Goal: Transaction & Acquisition: Purchase product/service

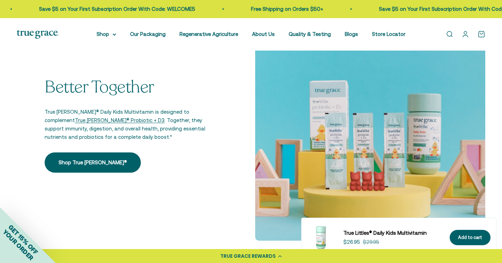
scroll to position [1043, 0]
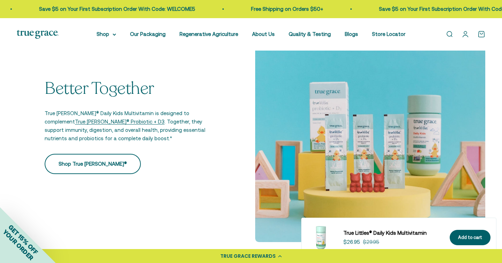
click at [91, 154] on link "Shop True Littles®" at bounding box center [93, 164] width 96 height 20
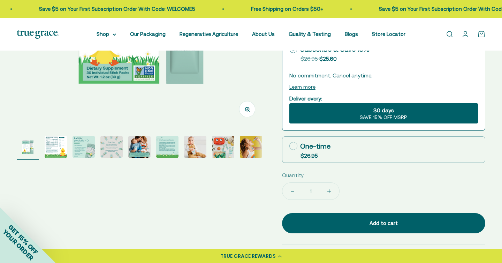
scroll to position [190, 0]
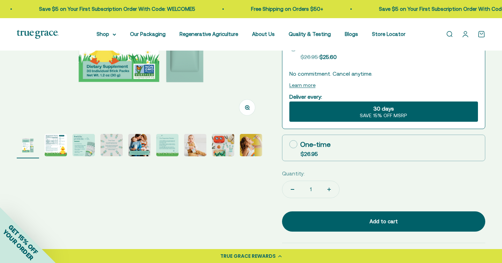
click at [52, 142] on img "Go to item 2" at bounding box center [56, 145] width 22 height 22
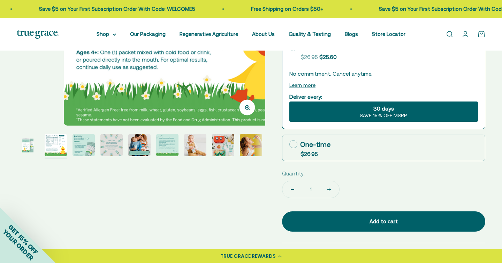
scroll to position [0, 257]
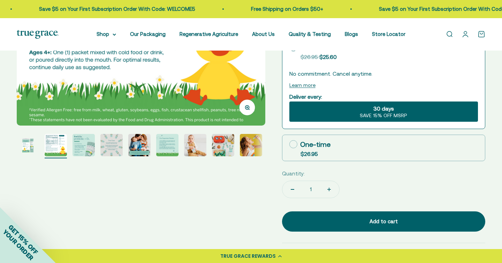
click at [77, 146] on img "Go to item 3" at bounding box center [84, 145] width 22 height 22
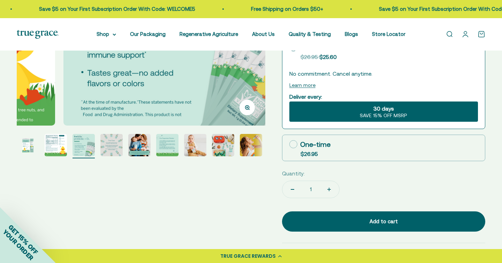
scroll to position [0, 514]
